Goal: Task Accomplishment & Management: Use online tool/utility

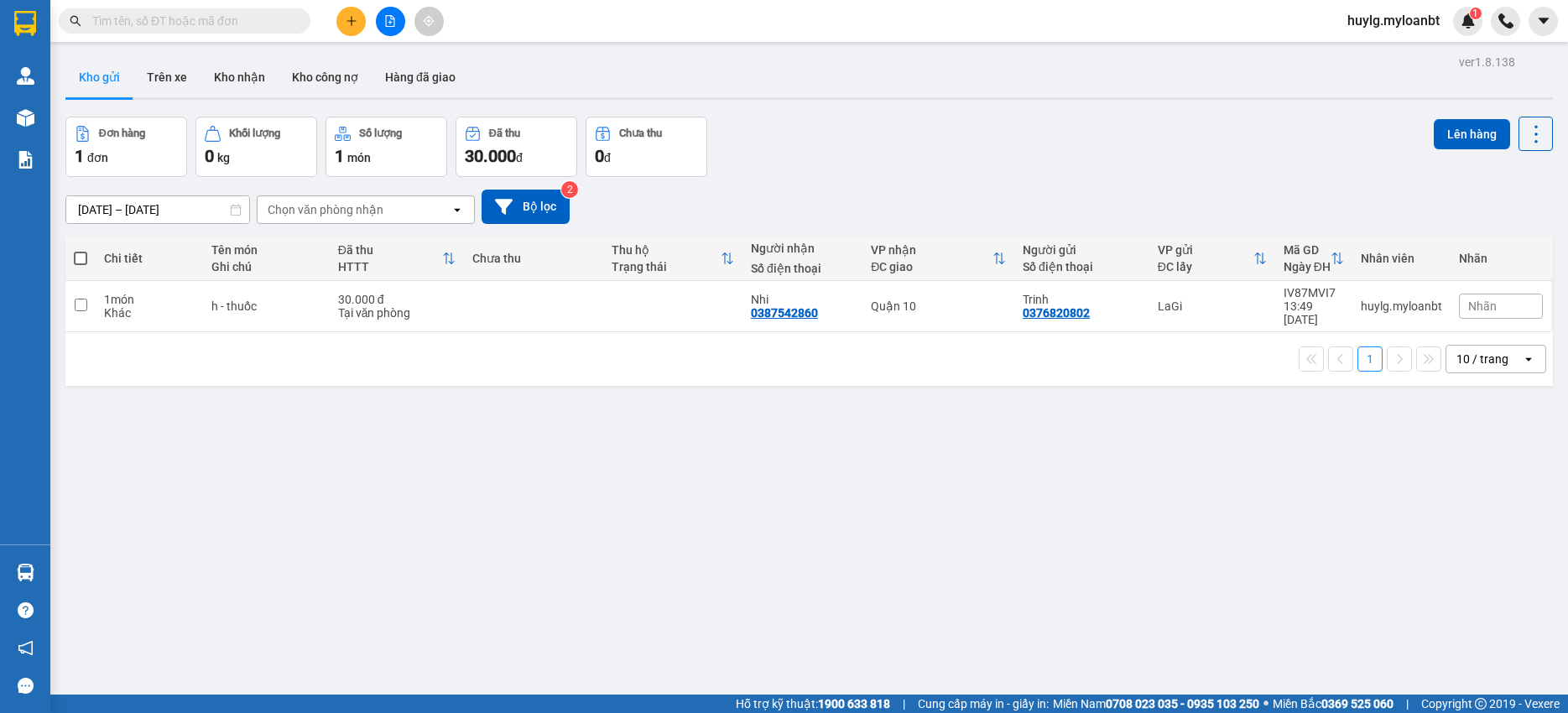
click at [829, 128] on div "Đơn hàng 1 đơn Khối lượng 0 kg Số lượng 1 món Đã thu 30.000 đ Chưa thu 0 đ Lên …" at bounding box center [809, 147] width 1487 height 60
click at [1524, 130] on icon at bounding box center [1535, 134] width 23 height 23
click at [221, 81] on button "Kho nhận" at bounding box center [239, 77] width 78 height 41
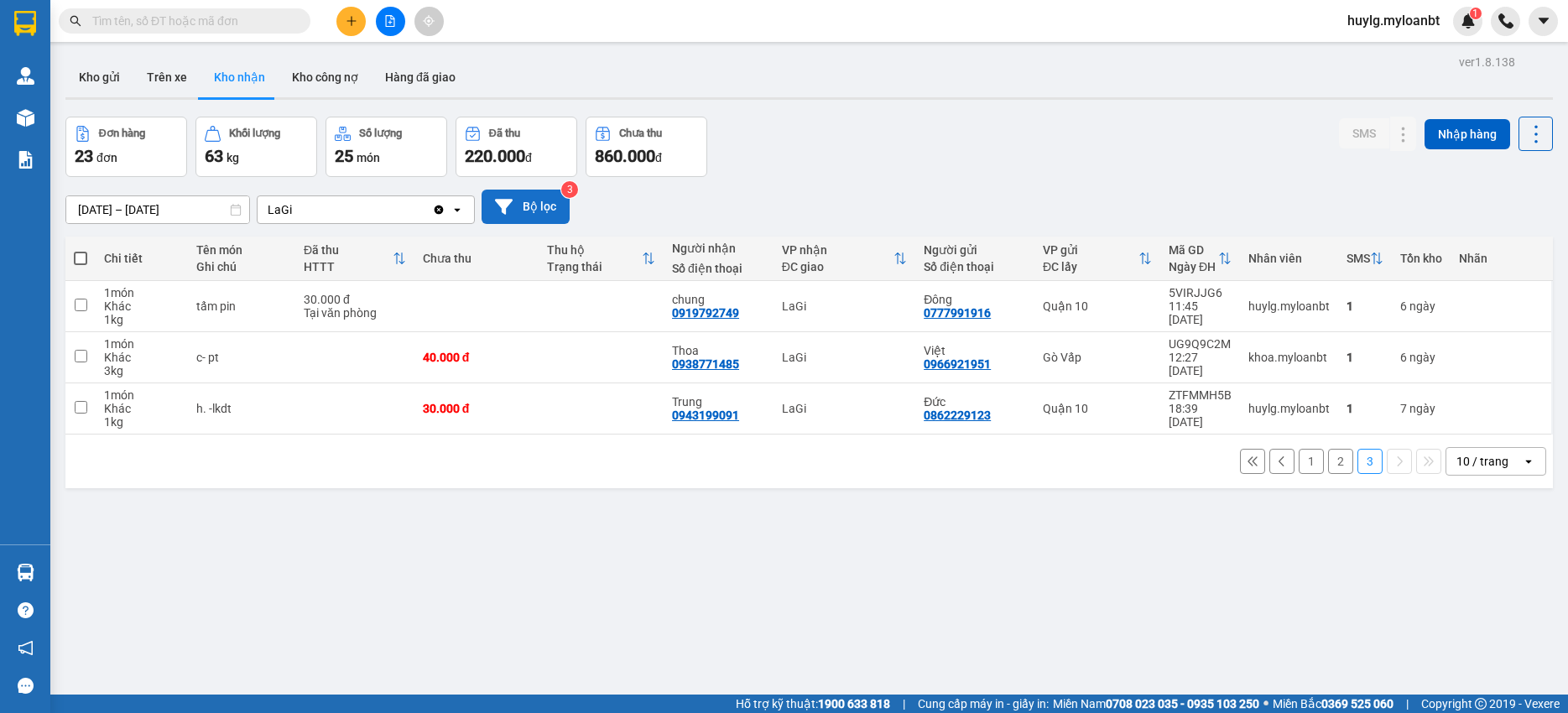
click at [523, 213] on button "Bộ lọc" at bounding box center [525, 207] width 88 height 34
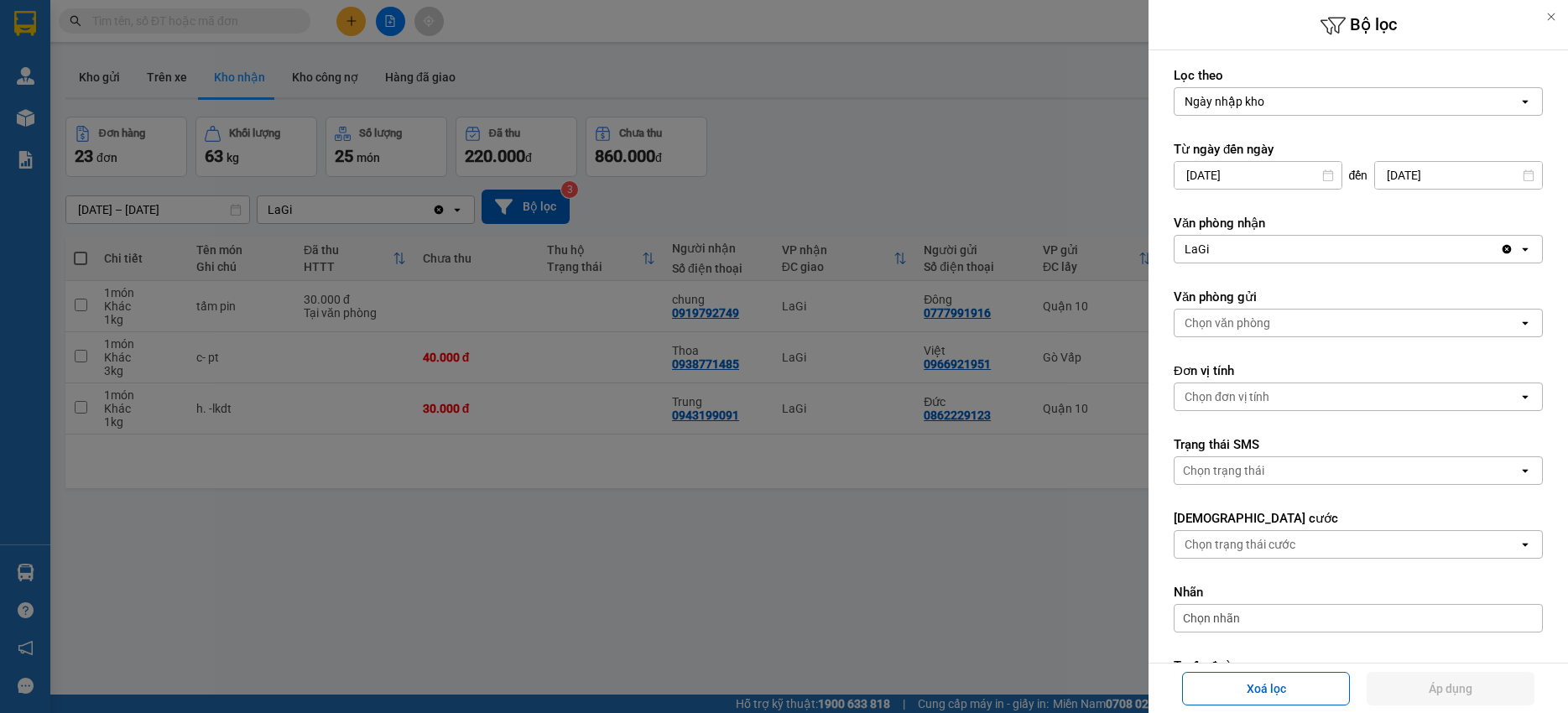
click at [957, 175] on div at bounding box center [784, 356] width 1568 height 713
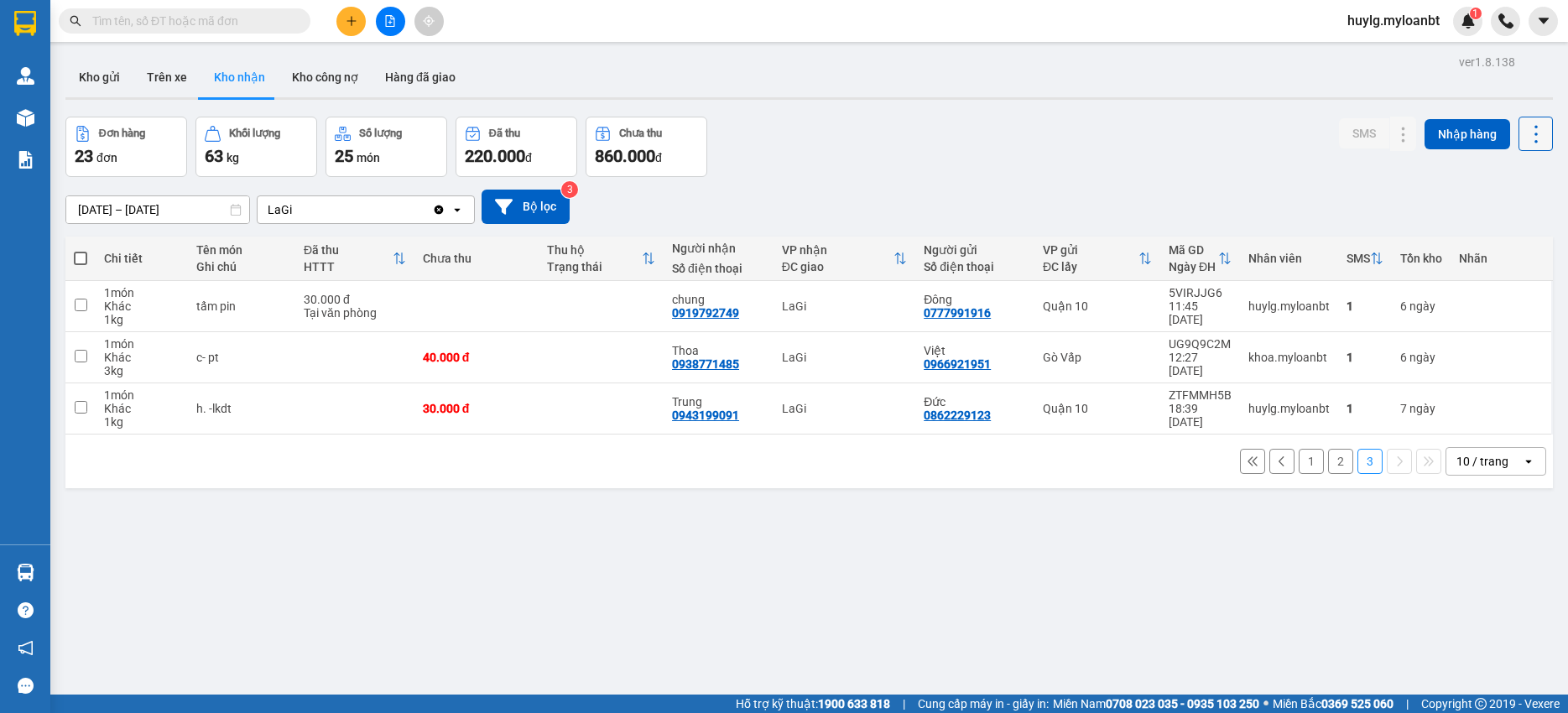
click at [1534, 137] on icon at bounding box center [1535, 134] width 23 height 23
click at [1470, 176] on div "Xuất excel" at bounding box center [1492, 178] width 99 height 16
